Goal: Task Accomplishment & Management: Complete application form

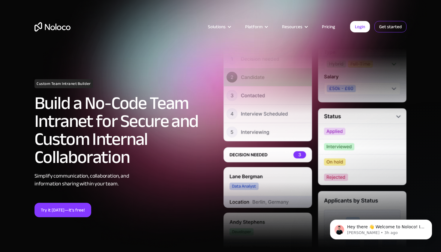
click at [381, 24] on link "Get started" at bounding box center [390, 26] width 32 height 11
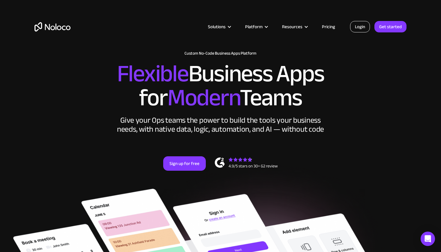
click at [364, 28] on link "Login" at bounding box center [360, 26] width 20 height 11
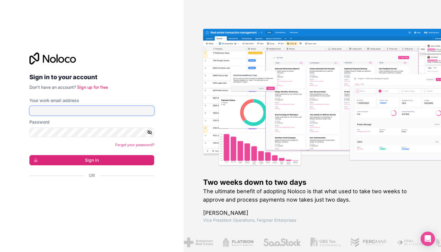
type input "[EMAIL_ADDRESS][DOMAIN_NAME]"
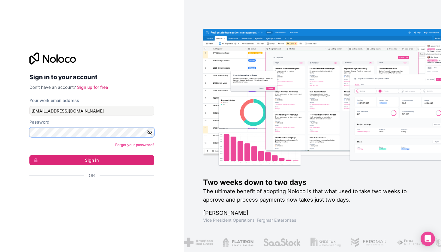
click at [92, 160] on button "Sign in" at bounding box center [91, 160] width 125 height 10
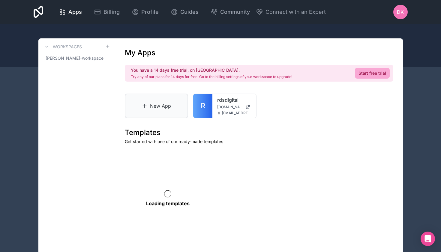
click at [161, 112] on link "New App" at bounding box center [157, 106] width 64 height 25
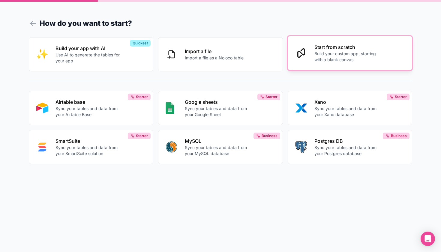
click at [328, 55] on p "Build your custom app, starting with a blank canvas" at bounding box center [347, 57] width 67 height 12
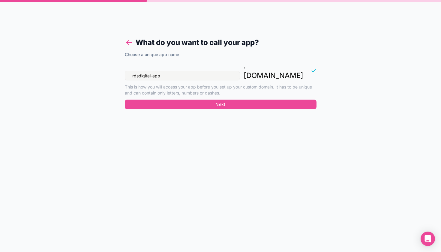
click at [126, 43] on icon at bounding box center [129, 42] width 8 height 8
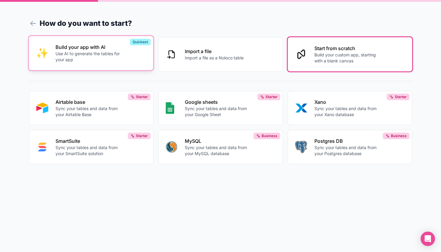
click at [123, 45] on div "Build your app with AI Use AI to generate the tables for your app" at bounding box center [100, 52] width 91 height 19
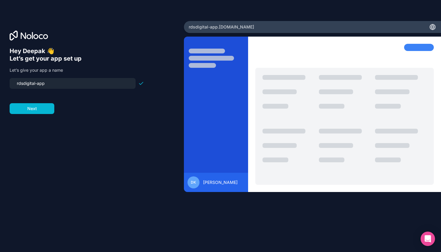
drag, startPoint x: 64, startPoint y: 83, endPoint x: 15, endPoint y: 80, distance: 49.3
click at [15, 80] on input "rdsdigital-app" at bounding box center [72, 83] width 119 height 8
drag, startPoint x: 15, startPoint y: 80, endPoint x: 55, endPoint y: 100, distance: 45.1
click at [55, 100] on form "creative-team Next" at bounding box center [77, 96] width 134 height 36
click at [18, 83] on input "creative-team" at bounding box center [72, 83] width 119 height 8
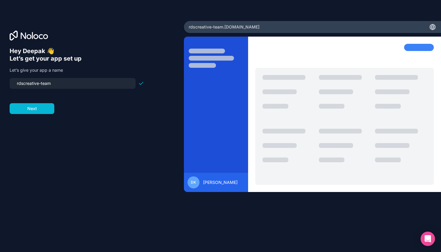
click at [69, 93] on div at bounding box center [77, 92] width 134 height 7
click at [42, 83] on input "rdscreative-team" at bounding box center [72, 83] width 119 height 8
click at [151, 92] on div "Hey Deepak 👋 Let’s get your app set up Let’s give your app a name rdscreativete…" at bounding box center [92, 134] width 165 height 174
drag, startPoint x: 61, startPoint y: 86, endPoint x: 0, endPoint y: 86, distance: 61.2
click at [0, 86] on div "Hey Deepak 👋 Let’s get your app set up Let’s give your app a name rdscreativete…" at bounding box center [92, 126] width 184 height 210
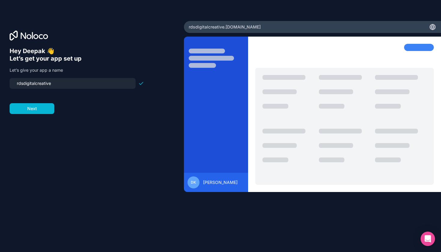
type input "rdsdigitalcreative"
click at [46, 102] on form "rdsdigitalcreative Next" at bounding box center [77, 96] width 134 height 36
click at [45, 104] on button "Next" at bounding box center [32, 108] width 45 height 11
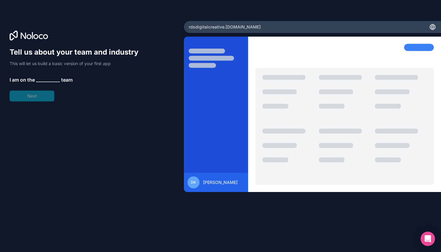
click at [51, 79] on span "__________" at bounding box center [48, 79] width 24 height 7
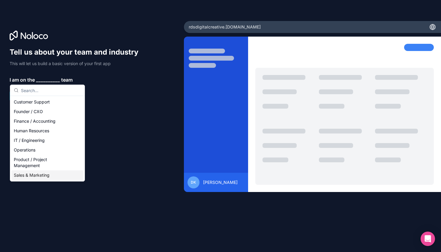
click at [43, 180] on div "Sales & Marketing" at bounding box center [47, 175] width 72 height 10
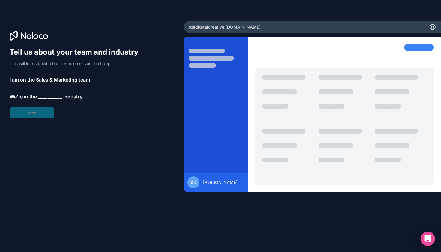
click at [47, 99] on span "__________" at bounding box center [50, 96] width 24 height 7
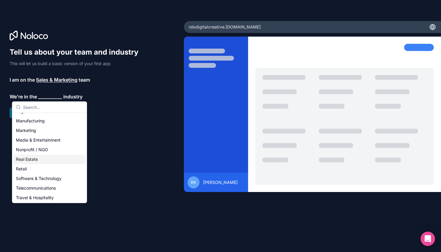
scroll to position [82, 0]
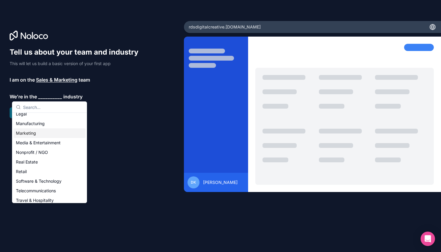
click at [35, 137] on div "Marketing" at bounding box center [49, 133] width 72 height 10
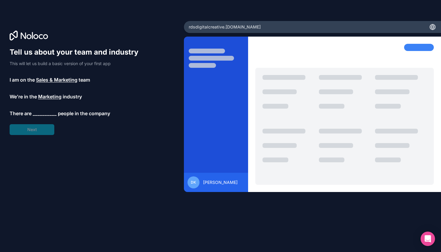
click at [43, 112] on span "__________" at bounding box center [45, 113] width 24 height 7
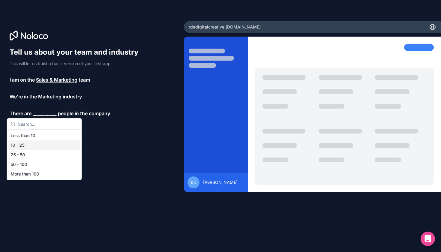
click at [29, 143] on div "10 - 25" at bounding box center [44, 145] width 72 height 10
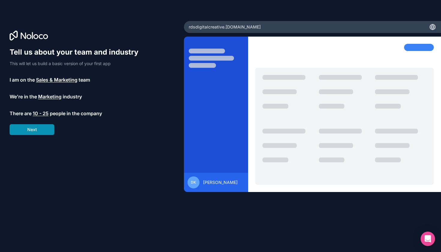
click at [44, 128] on button "Next" at bounding box center [32, 129] width 45 height 11
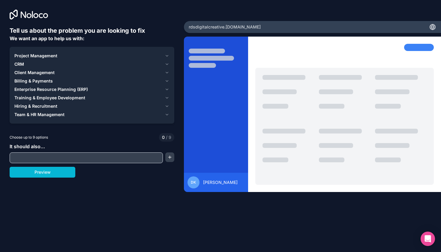
click at [67, 106] on div "Hiring & Recruitment" at bounding box center [88, 106] width 148 height 6
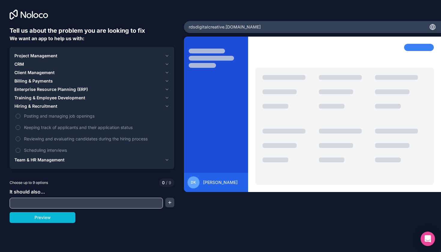
click at [67, 106] on div "Hiring & Recruitment" at bounding box center [88, 106] width 148 height 6
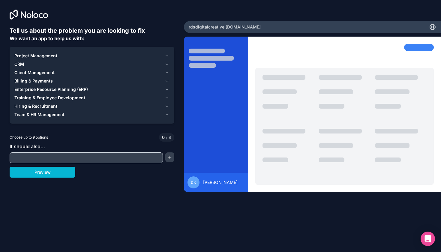
click at [63, 80] on div "Billing & Payments" at bounding box center [88, 81] width 148 height 6
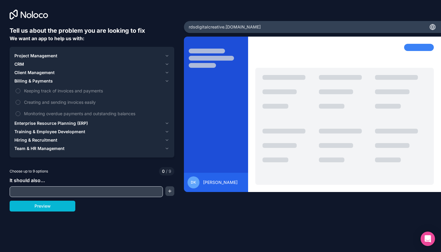
click at [63, 80] on div "Billing & Payments" at bounding box center [88, 81] width 148 height 6
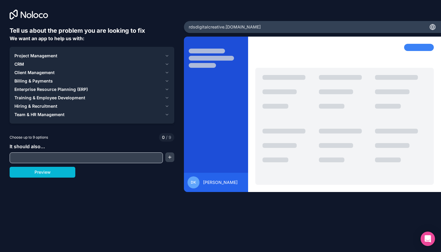
click at [60, 72] on div "Client Management" at bounding box center [88, 73] width 148 height 6
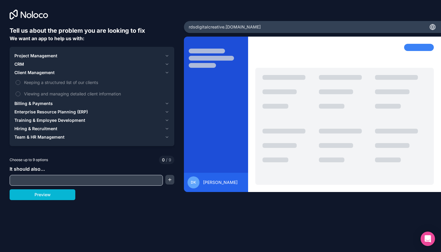
click at [60, 72] on div "Client Management" at bounding box center [88, 73] width 148 height 6
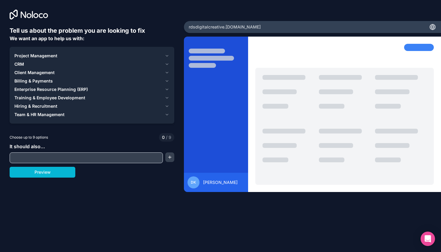
click at [54, 58] on span "Project Management" at bounding box center [35, 56] width 43 height 6
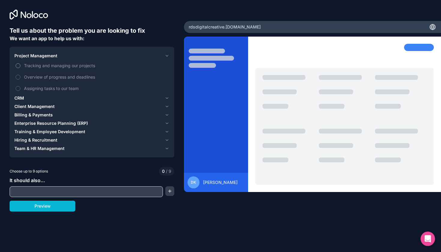
click at [55, 66] on span "Tracking and managing our projects" at bounding box center [96, 65] width 144 height 6
click at [20, 66] on button "Tracking and managing our projects" at bounding box center [18, 65] width 5 height 5
click at [57, 76] on span "Overview of progress and deadlines" at bounding box center [96, 77] width 144 height 6
click at [20, 76] on button "Overview of progress and deadlines" at bounding box center [18, 77] width 5 height 5
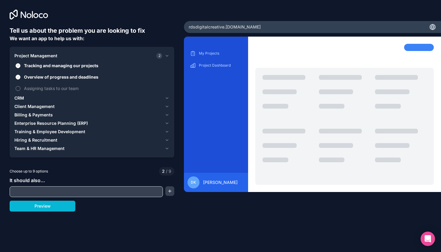
click at [57, 86] on span "Assigning tasks to our team" at bounding box center [96, 88] width 144 height 6
click at [20, 86] on button "Assigning tasks to our team" at bounding box center [18, 88] width 5 height 5
click at [50, 95] on div "CRM" at bounding box center [88, 98] width 148 height 6
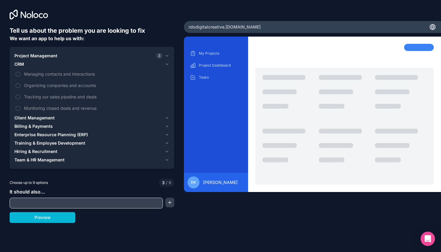
click at [52, 205] on input "text" at bounding box center [86, 203] width 150 height 8
type input "C"
type input "F"
click at [169, 202] on button "button" at bounding box center [169, 203] width 9 height 10
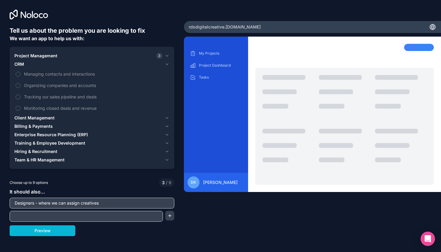
click at [83, 214] on input "text" at bounding box center [86, 216] width 150 height 8
drag, startPoint x: 106, startPoint y: 203, endPoint x: 0, endPoint y: 203, distance: 105.9
click at [0, 203] on div "Tell us about the problem you are looking to fix We want an app to help us with…" at bounding box center [92, 105] width 184 height 210
type input "F"
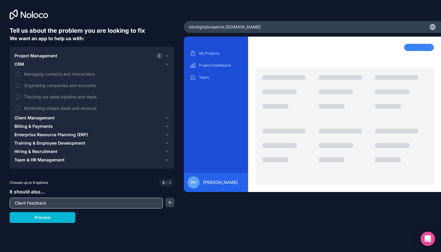
type input "Client Feedback"
click at [172, 207] on div "Client Feedback" at bounding box center [92, 203] width 165 height 11
click at [170, 202] on button "button" at bounding box center [169, 203] width 9 height 10
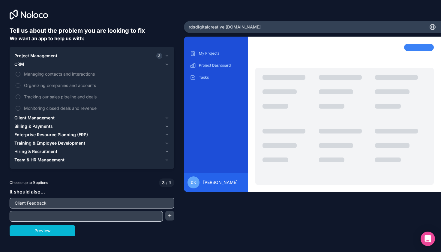
click at [146, 213] on input "text" at bounding box center [86, 216] width 150 height 8
type input "Digital Assets"
click at [168, 218] on button "button" at bounding box center [169, 216] width 9 height 10
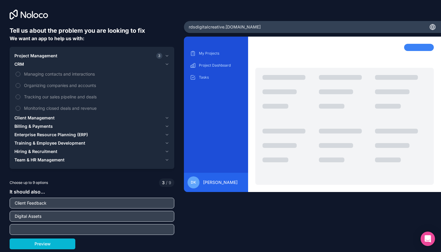
click at [199, 221] on div "My Projects Project Dashboard Tasks DK Deepak Kumar" at bounding box center [312, 134] width 257 height 194
click at [63, 243] on button "Preview" at bounding box center [43, 243] width 66 height 11
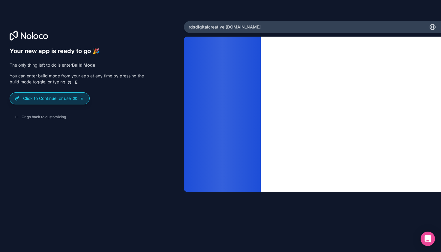
click at [63, 100] on p "Click to Continue, or use E" at bounding box center [53, 98] width 61 height 6
